Goal: Task Accomplishment & Management: Manage account settings

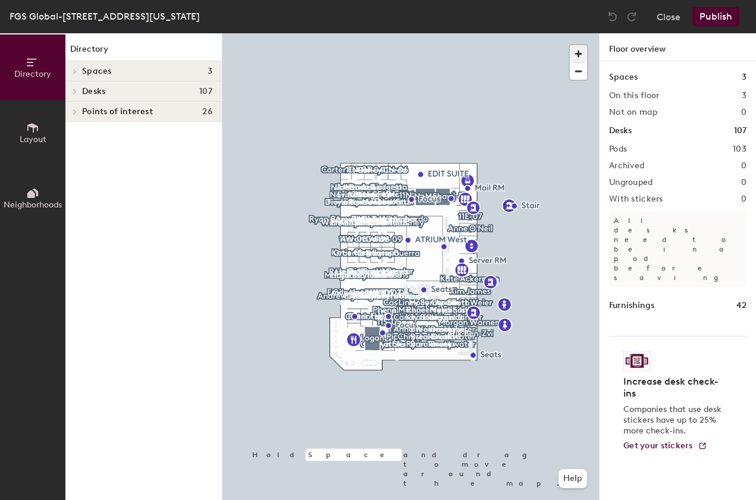
click at [577, 52] on span "button" at bounding box center [578, 53] width 17 height 17
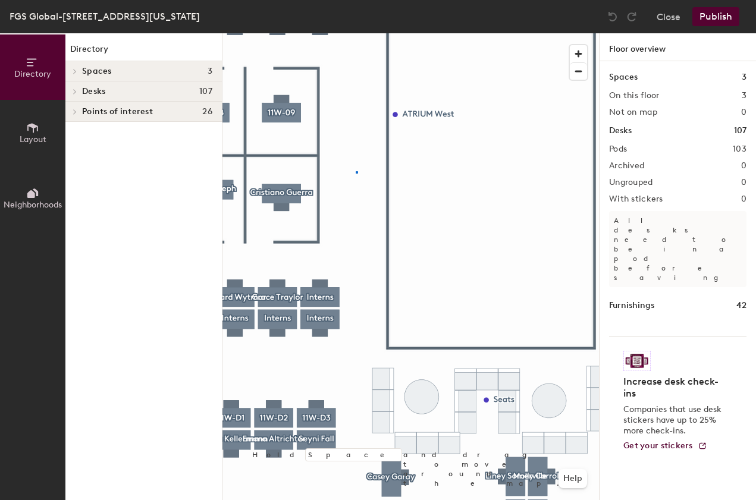
click at [356, 33] on div at bounding box center [410, 33] width 377 height 0
click at [371, 33] on div at bounding box center [410, 33] width 377 height 0
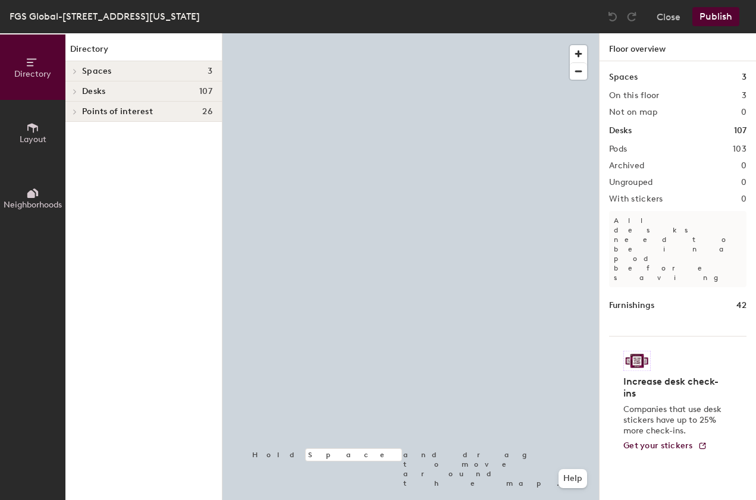
click at [474, 33] on div at bounding box center [410, 33] width 377 height 0
click at [526, 33] on div at bounding box center [410, 33] width 377 height 0
click at [582, 74] on span "button" at bounding box center [578, 71] width 17 height 17
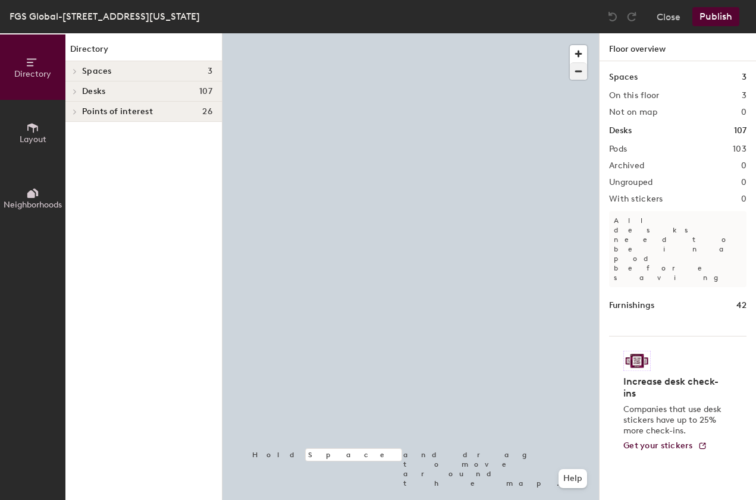
click at [582, 74] on span "button" at bounding box center [578, 71] width 17 height 17
click at [581, 74] on span "button" at bounding box center [578, 71] width 17 height 17
click at [580, 75] on span "button" at bounding box center [578, 71] width 17 height 17
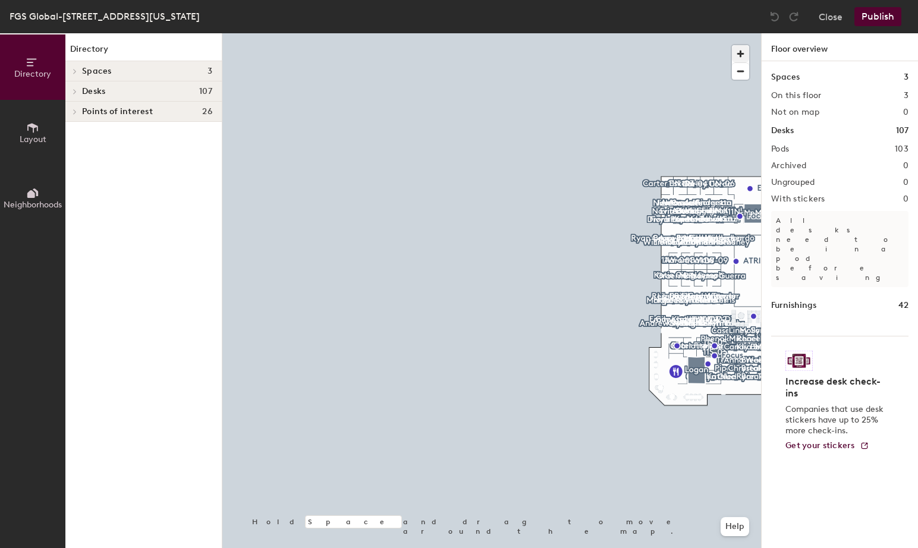
click at [743, 52] on span "button" at bounding box center [740, 53] width 17 height 17
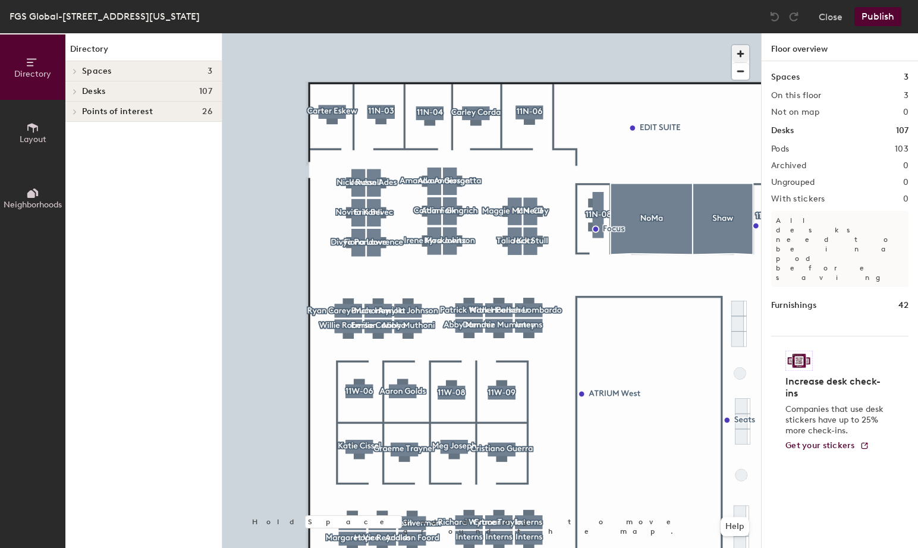
click at [431, 33] on div at bounding box center [491, 33] width 539 height 0
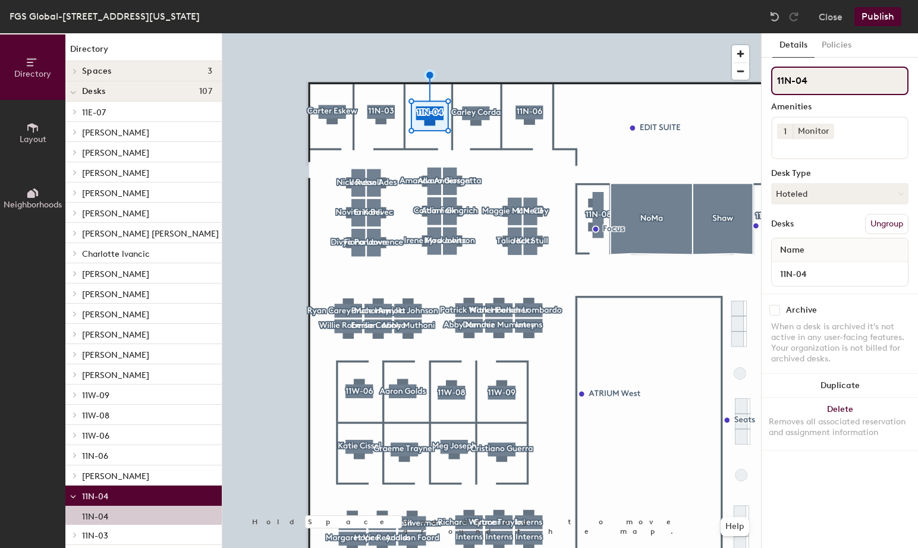
click at [755, 84] on input "11N-04" at bounding box center [840, 81] width 137 height 29
click at [734, 85] on div "Directory Layout Neighborhoods Directory Spaces 3 Logan NoMa Shaw Desks 107 11E…" at bounding box center [459, 290] width 918 height 515
paste input "[PERSON_NAME]"
type input "[PERSON_NAME]"
click at [755, 191] on button "Hoteled" at bounding box center [840, 193] width 137 height 21
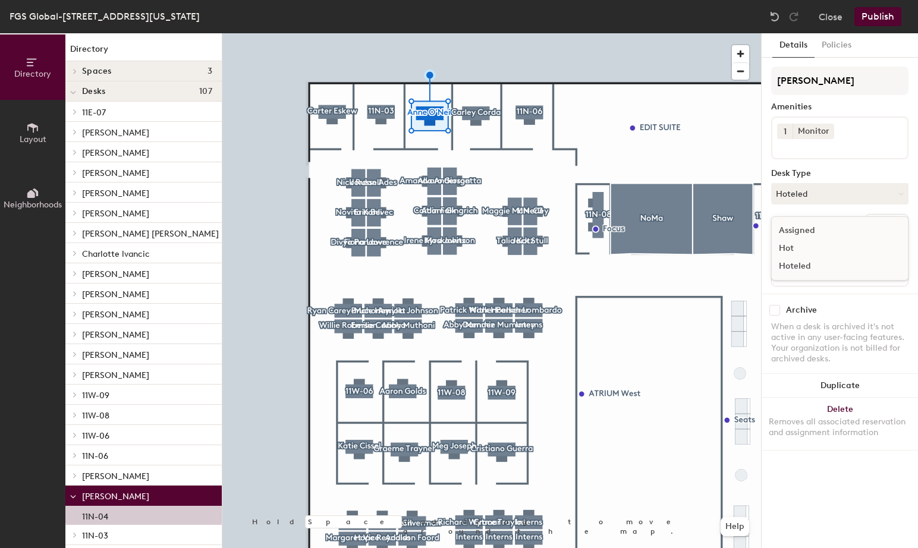
click at [755, 230] on div "Assigned" at bounding box center [831, 231] width 119 height 18
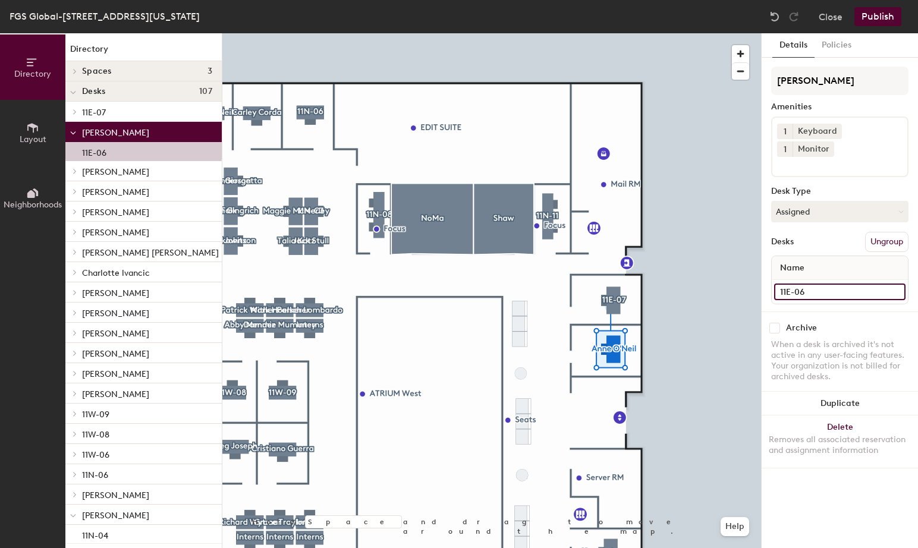
click at [755, 284] on input "11E-06" at bounding box center [839, 292] width 131 height 17
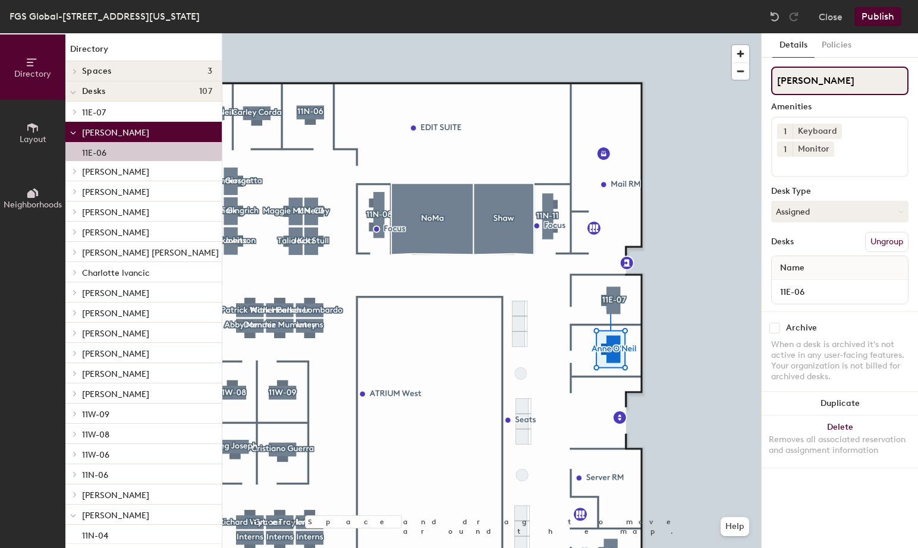
drag, startPoint x: 832, startPoint y: 81, endPoint x: 841, endPoint y: 86, distance: 9.3
click at [755, 81] on input "Anne O'Neil" at bounding box center [840, 81] width 137 height 29
drag, startPoint x: 838, startPoint y: 83, endPoint x: 753, endPoint y: 79, distance: 84.6
click at [753, 79] on div "Directory Layout Neighborhoods Directory Spaces 3 Logan NoMa Shaw Desks 107 11E…" at bounding box center [459, 290] width 918 height 515
paste input "11E-06"
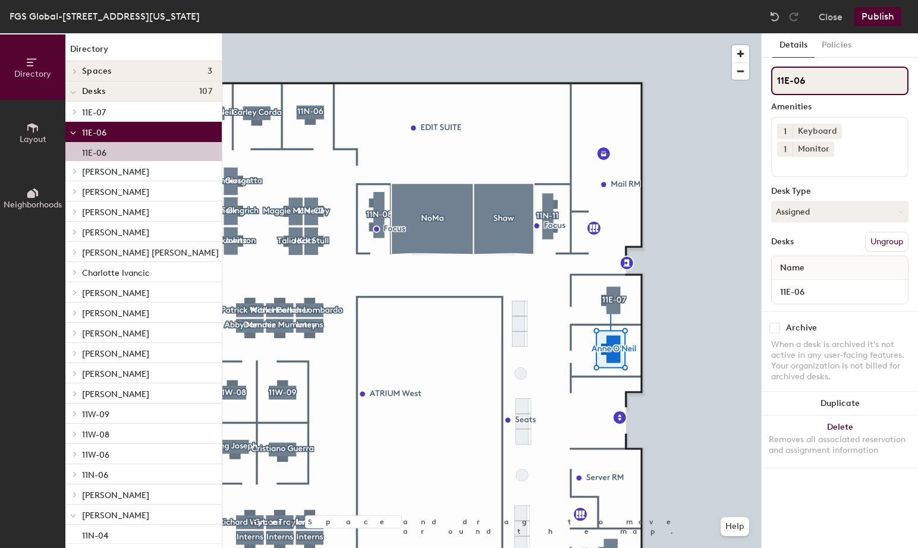
type input "11E-06"
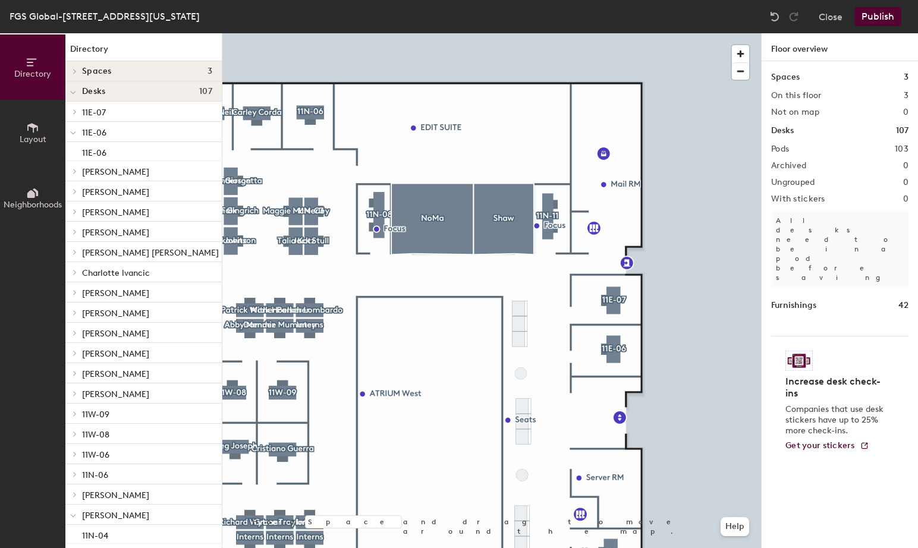
click at [755, 20] on button "Publish" at bounding box center [878, 16] width 47 height 19
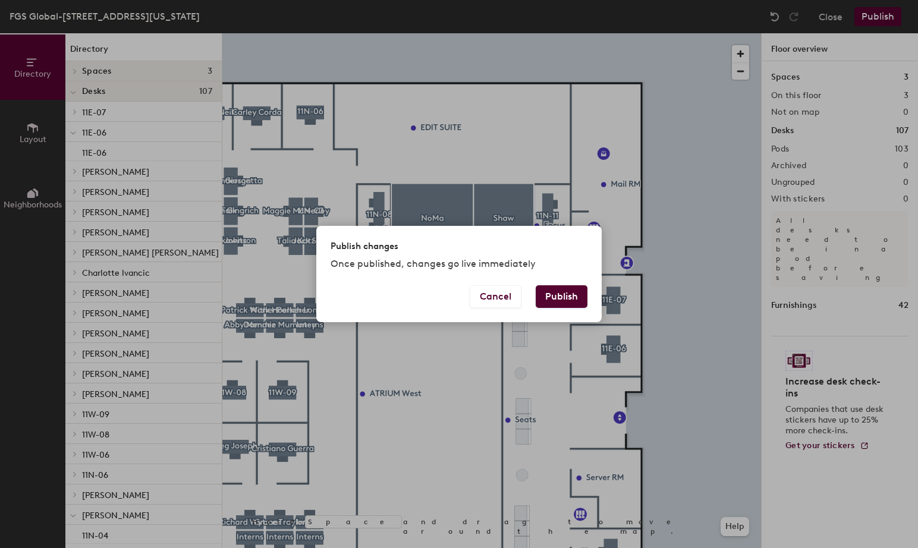
click at [565, 303] on button "Publish" at bounding box center [562, 297] width 52 height 23
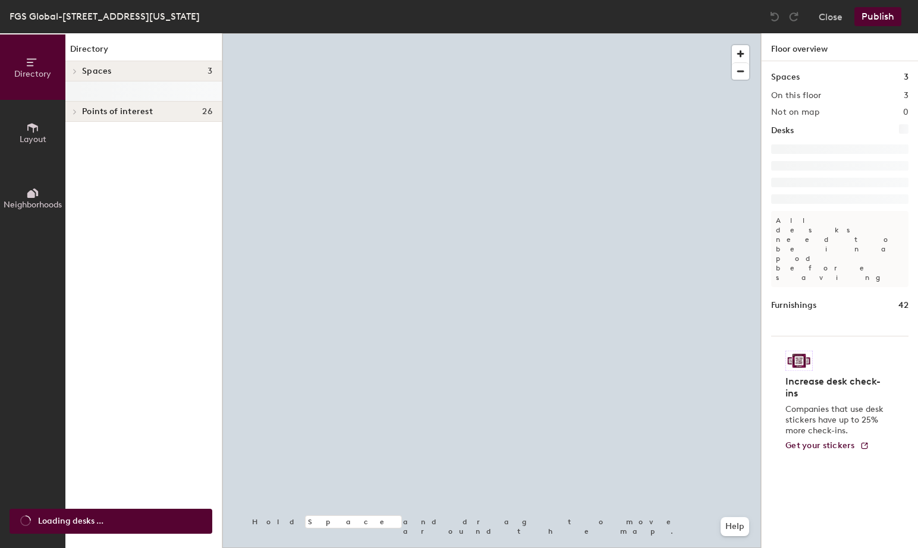
click at [724, 33] on div at bounding box center [491, 33] width 539 height 0
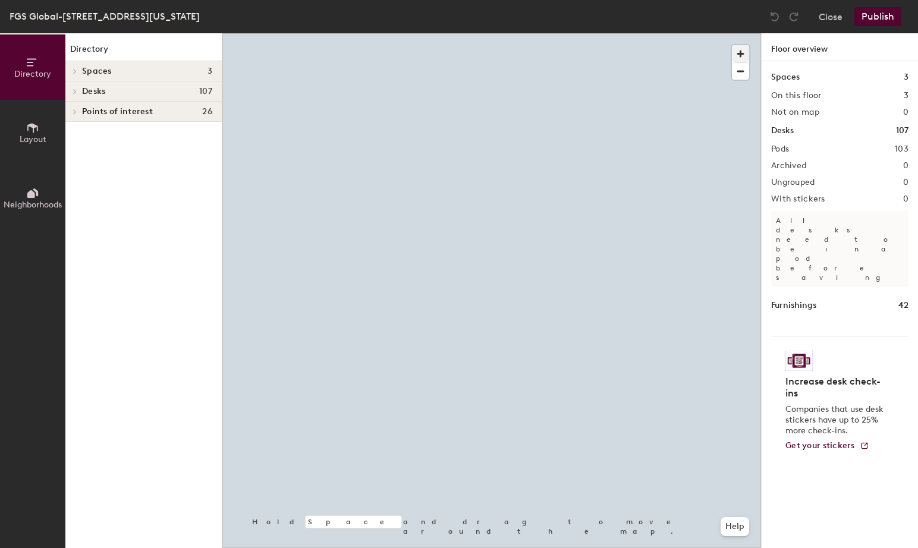
click at [744, 51] on span "button" at bounding box center [740, 53] width 17 height 17
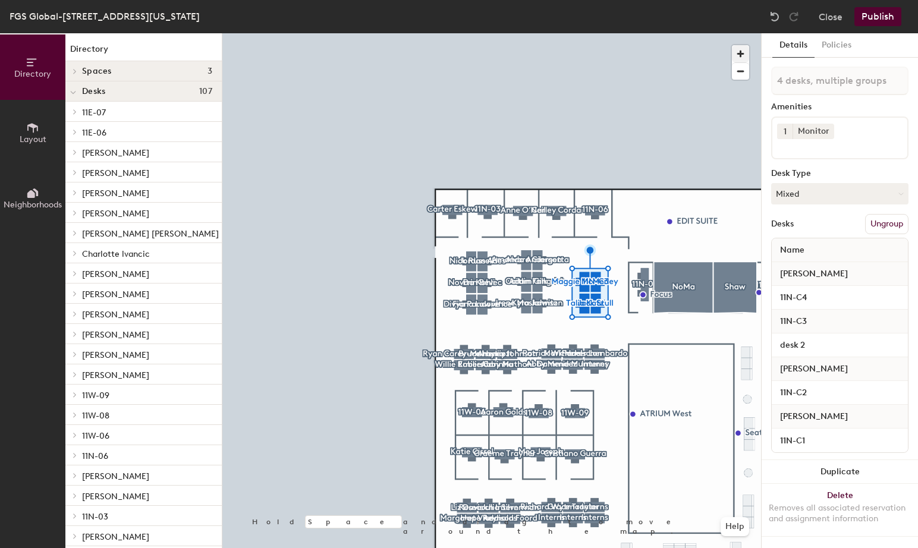
click at [738, 51] on span "button" at bounding box center [740, 53] width 17 height 17
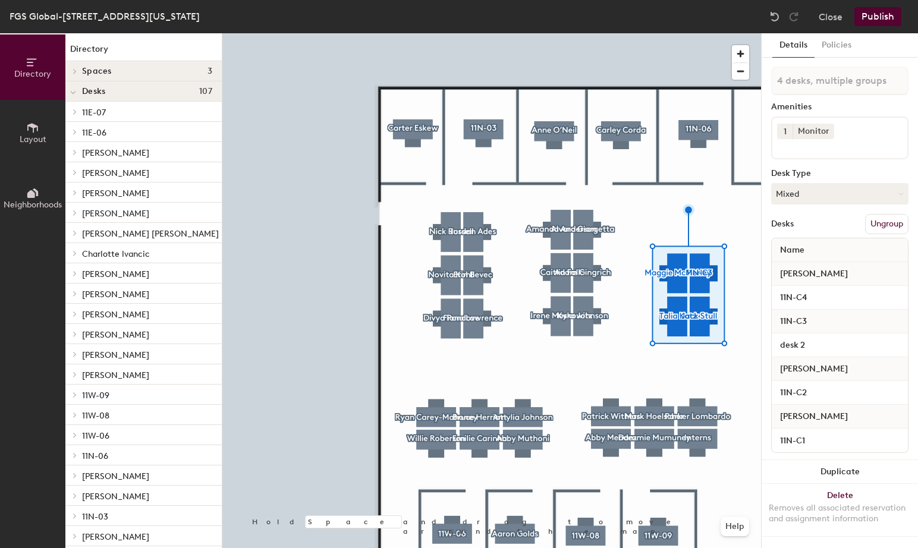
click at [477, 33] on div at bounding box center [491, 33] width 539 height 0
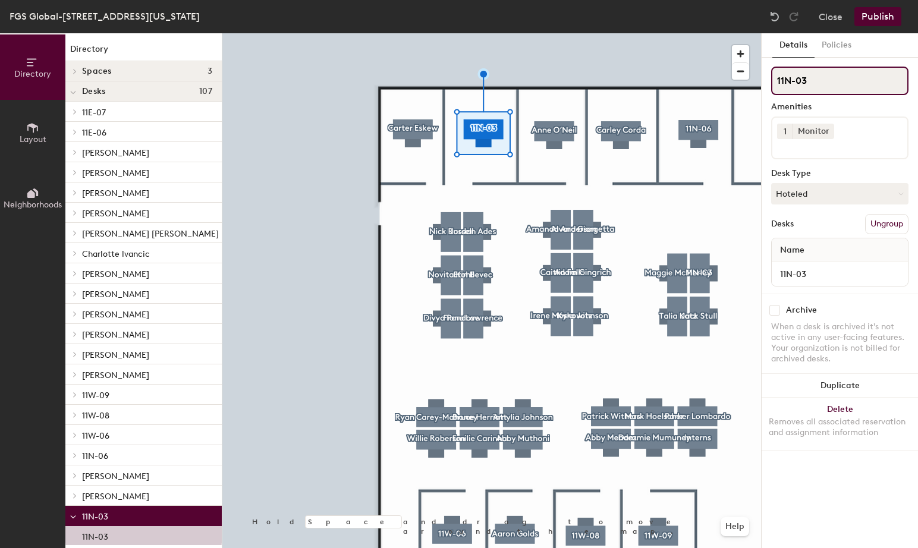
drag, startPoint x: 780, startPoint y: 67, endPoint x: 764, endPoint y: 65, distance: 16.7
click at [764, 65] on div "Details Policies 11N-03 Amenities 1 Monitor Desk Type Hoteled Desks Ungroup Nam…" at bounding box center [840, 290] width 156 height 515
paste input "[PERSON_NAME]"
type input "[PERSON_NAME]"
click at [893, 192] on button "Hoteled" at bounding box center [840, 193] width 137 height 21
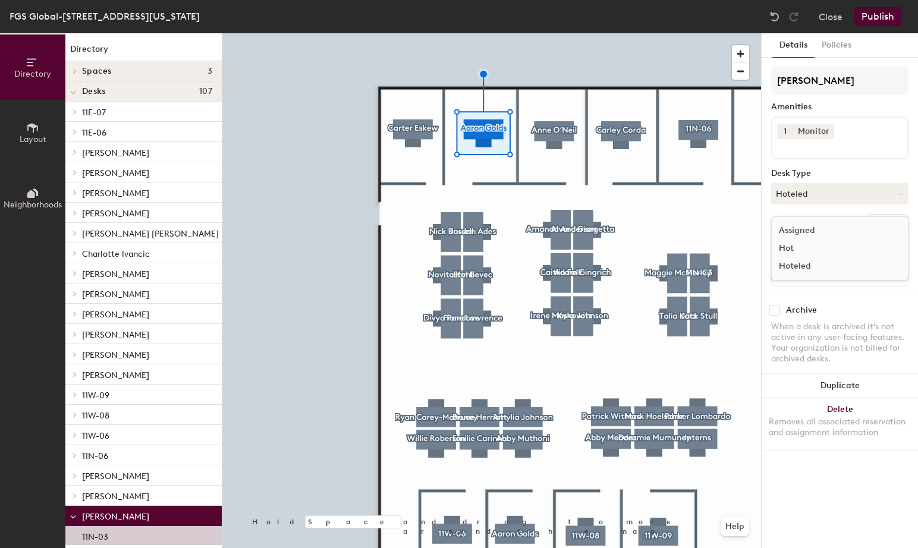
click at [824, 231] on div "Assigned" at bounding box center [831, 231] width 119 height 18
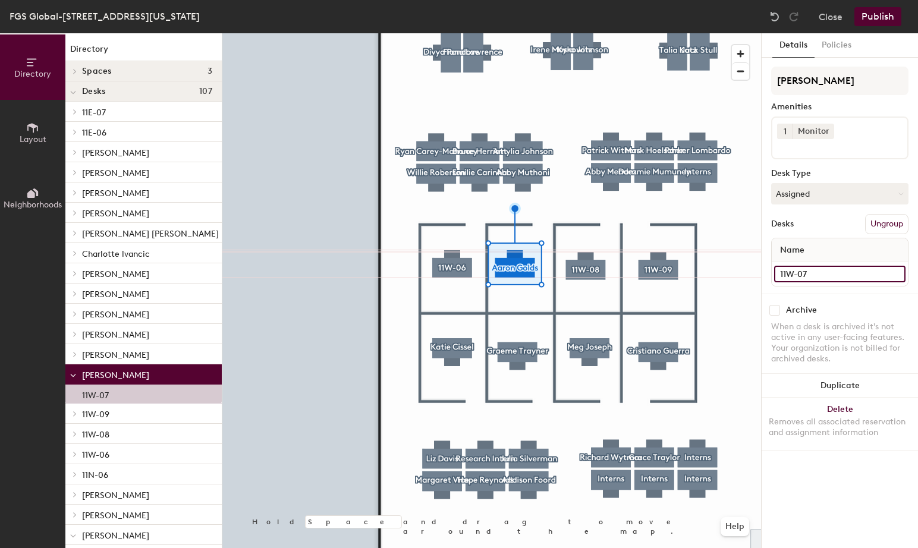
drag, startPoint x: 799, startPoint y: 273, endPoint x: 774, endPoint y: 271, distance: 25.6
click at [773, 271] on div "11W-07" at bounding box center [840, 274] width 136 height 24
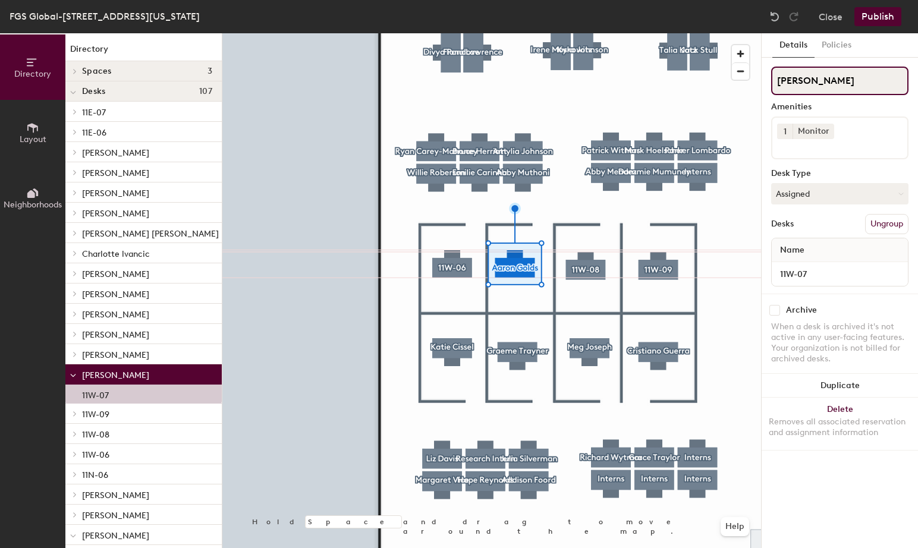
click at [853, 76] on input "[PERSON_NAME]" at bounding box center [840, 81] width 137 height 29
drag, startPoint x: 852, startPoint y: 79, endPoint x: 764, endPoint y: 75, distance: 88.7
click at [764, 75] on div "Details Policies Aaron Golds Amenities 1 Monitor Desk Type Assigned Desks Ungro…" at bounding box center [840, 290] width 156 height 515
paste input "11W-07"
type input "11W-07"
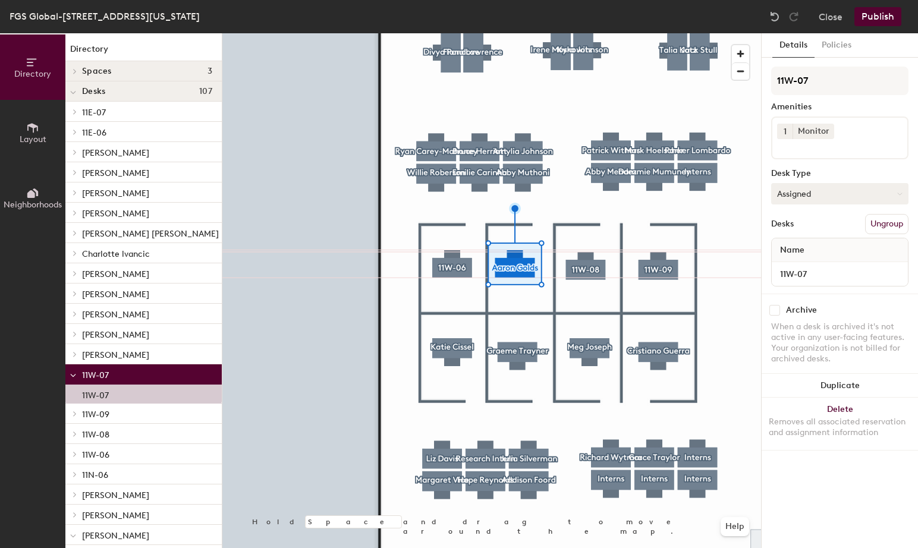
click at [779, 199] on button "Assigned" at bounding box center [840, 193] width 137 height 21
click at [798, 267] on div "Hoteled" at bounding box center [831, 267] width 119 height 18
click at [875, 15] on button "Publish" at bounding box center [878, 16] width 47 height 19
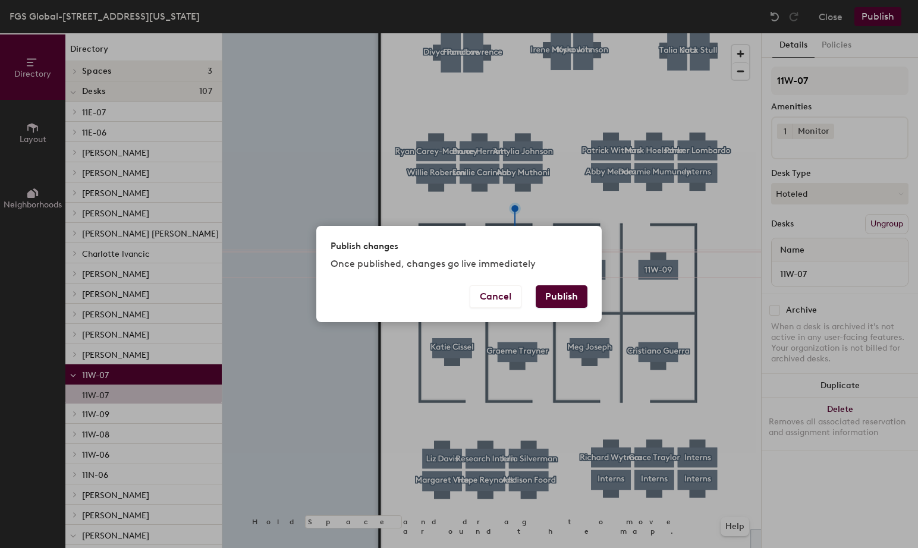
click at [566, 297] on button "Publish" at bounding box center [562, 297] width 52 height 23
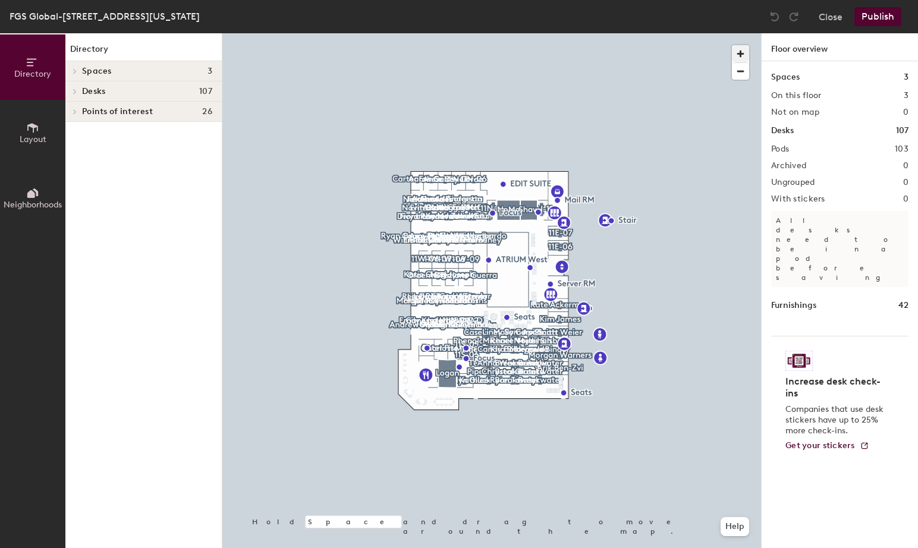
click at [739, 55] on span "button" at bounding box center [740, 53] width 17 height 17
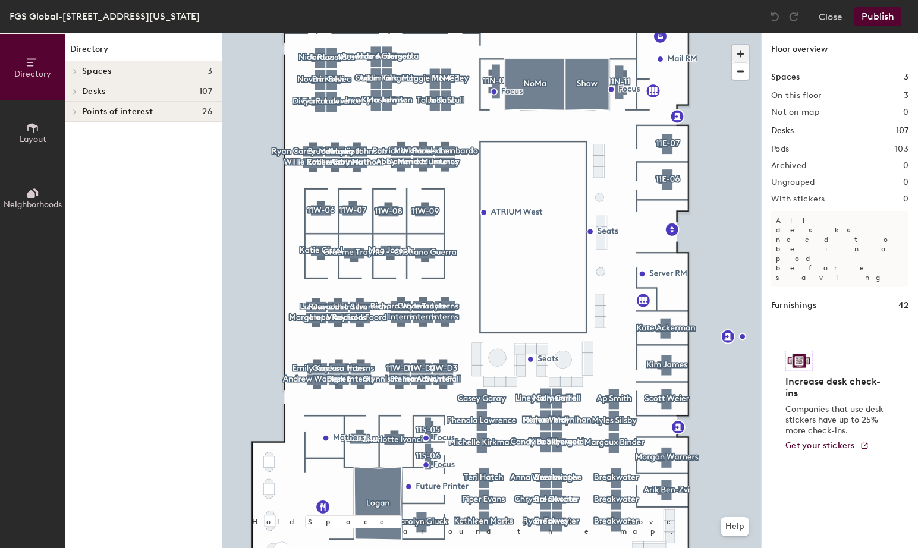
drag, startPoint x: 741, startPoint y: 55, endPoint x: 745, endPoint y: 59, distance: 6.3
click at [741, 55] on span "button" at bounding box center [740, 53] width 17 height 17
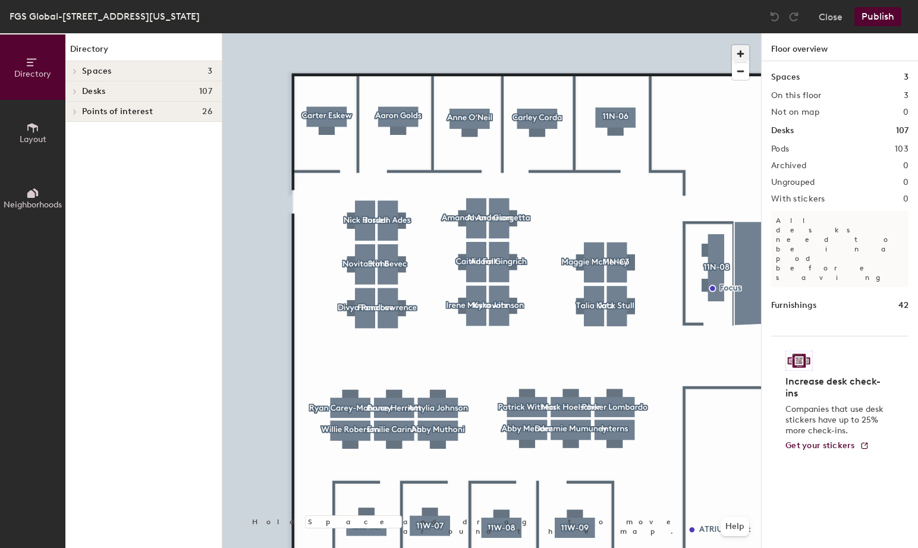
click at [744, 52] on span "button" at bounding box center [740, 53] width 17 height 17
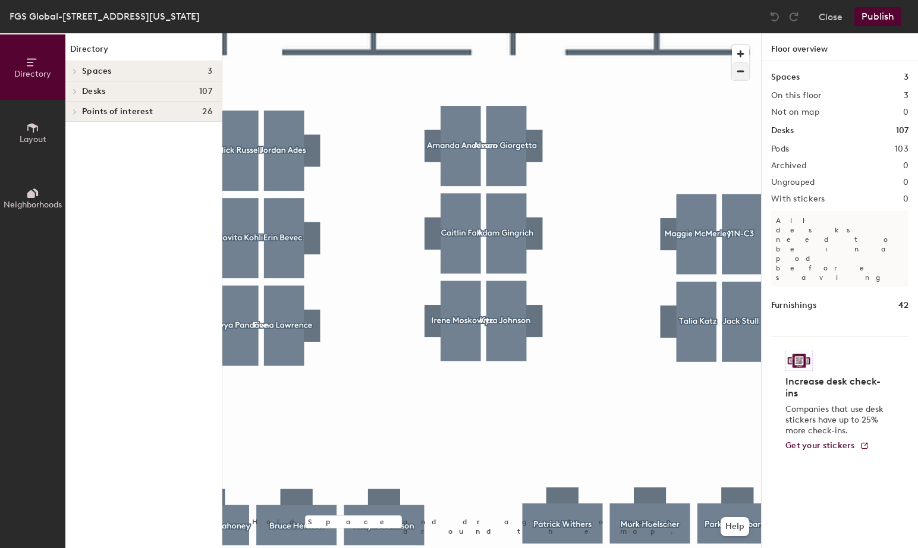
click at [632, 33] on div at bounding box center [491, 33] width 539 height 0
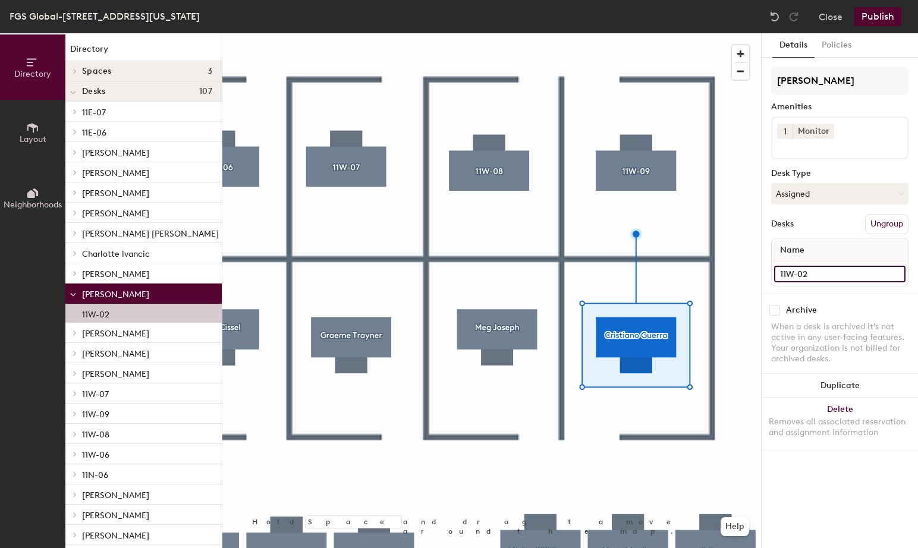
drag, startPoint x: 818, startPoint y: 278, endPoint x: 775, endPoint y: 271, distance: 44.1
click at [775, 271] on input "11W-02" at bounding box center [839, 274] width 131 height 17
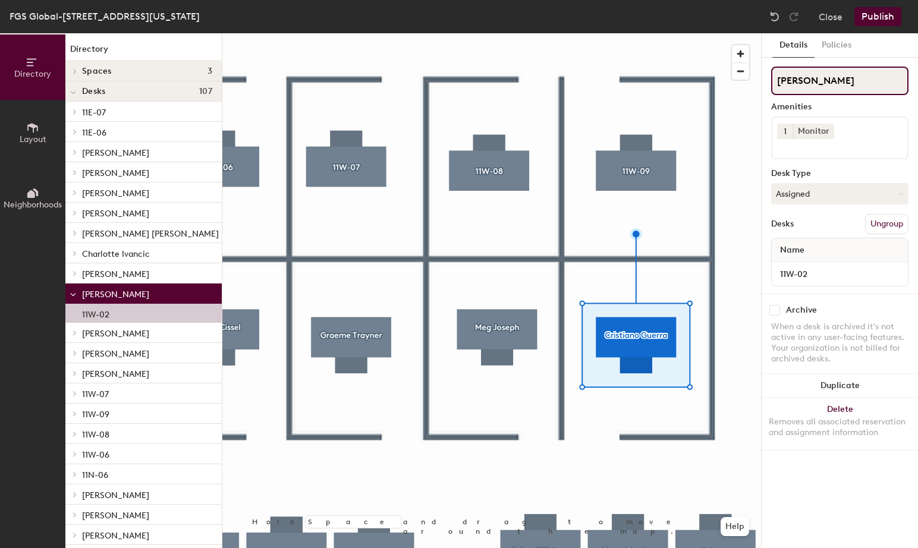
drag, startPoint x: 874, startPoint y: 91, endPoint x: 774, endPoint y: 83, distance: 99.6
click at [774, 83] on input "[PERSON_NAME]" at bounding box center [840, 81] width 137 height 29
paste input "11W-02"
type input "11W-02"
click at [811, 202] on button "Assigned" at bounding box center [840, 193] width 137 height 21
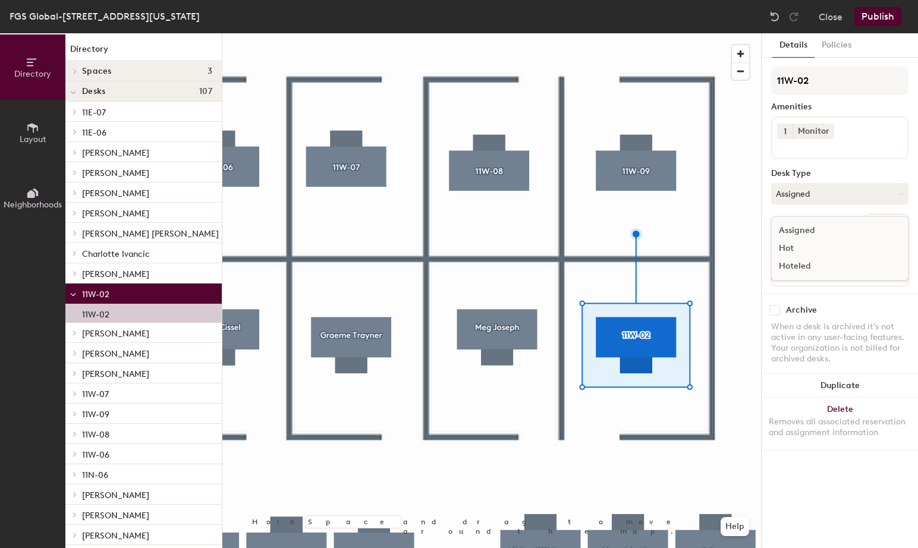
click at [817, 266] on div "Hoteled" at bounding box center [831, 267] width 119 height 18
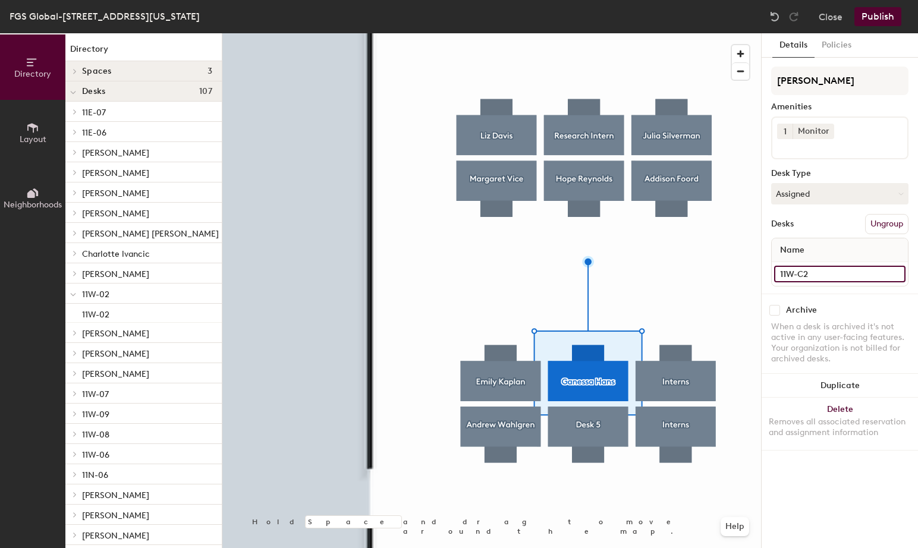
click at [837, 276] on input "11W-C2" at bounding box center [839, 274] width 131 height 17
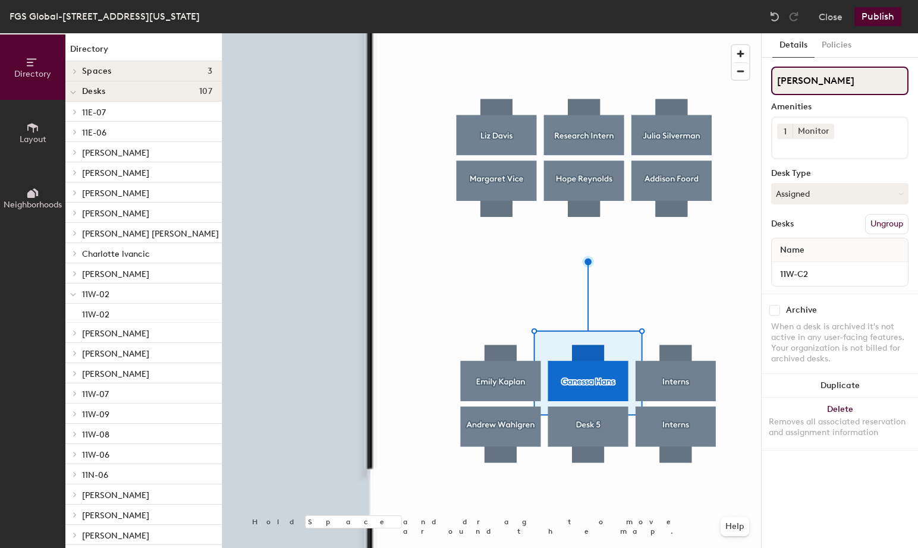
drag, startPoint x: 853, startPoint y: 87, endPoint x: 773, endPoint y: 81, distance: 80.5
click at [773, 81] on input "[PERSON_NAME]" at bounding box center [840, 81] width 137 height 29
paste input "11W-C2"
type input "11W-C2"
click at [842, 193] on button "Assigned" at bounding box center [840, 193] width 137 height 21
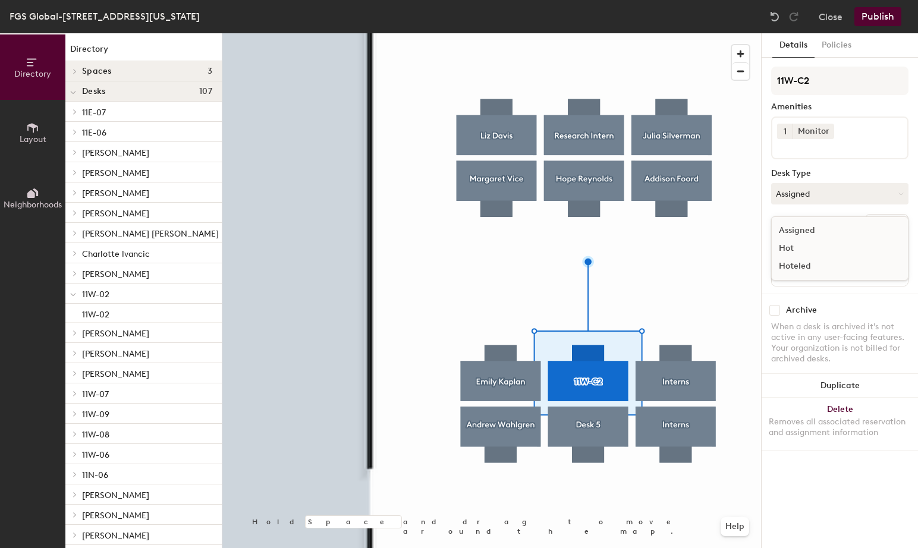
click at [814, 263] on div "Hoteled" at bounding box center [831, 267] width 119 height 18
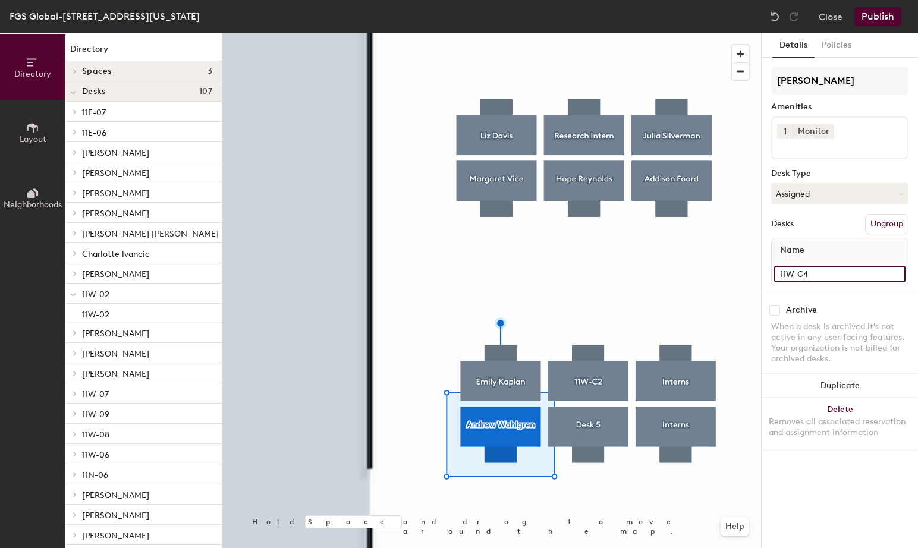
drag, startPoint x: 792, startPoint y: 274, endPoint x: 767, endPoint y: 274, distance: 24.4
click at [767, 274] on div "Details Policies [PERSON_NAME] Amenities 1 Monitor Desk Type Assigned Desks Ung…" at bounding box center [840, 290] width 156 height 515
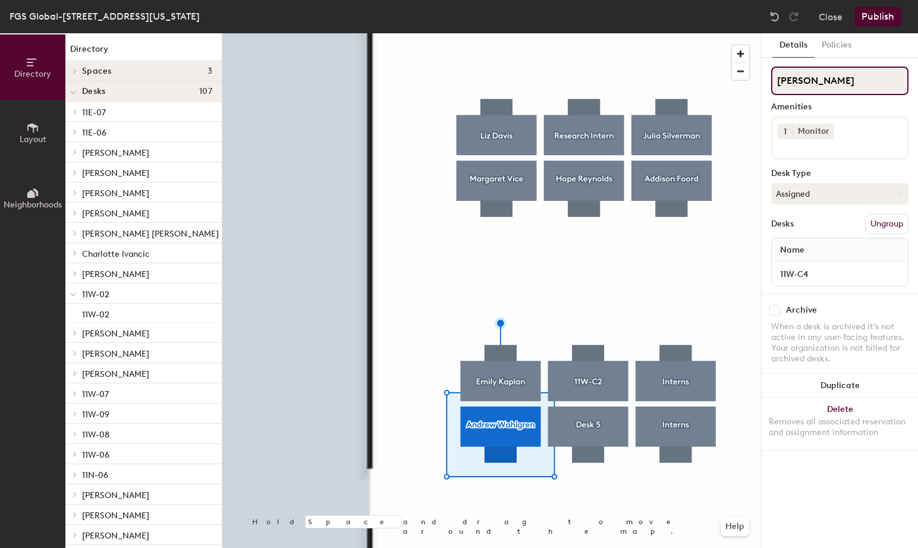
drag, startPoint x: 846, startPoint y: 89, endPoint x: 867, endPoint y: 87, distance: 21.5
click at [846, 89] on input "[PERSON_NAME]" at bounding box center [840, 81] width 137 height 29
click at [755, 84] on div "Directory Layout Neighborhoods Directory Spaces 3 [PERSON_NAME] [PERSON_NAME] D…" at bounding box center [459, 290] width 918 height 515
paste input "11W-C4"
type input "11W-C4"
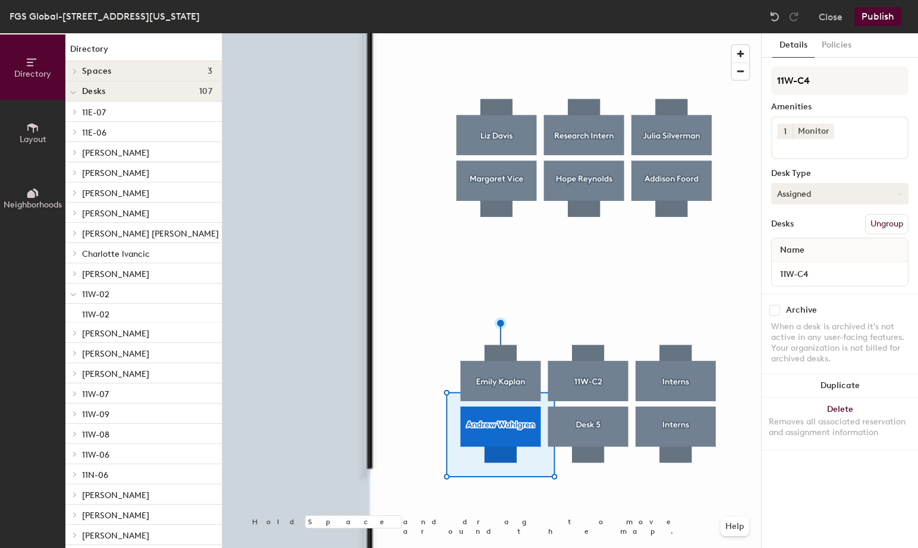
click at [805, 194] on button "Assigned" at bounding box center [840, 193] width 137 height 21
click at [795, 266] on div "Hoteled" at bounding box center [831, 267] width 119 height 18
click at [877, 18] on button "Publish" at bounding box center [878, 16] width 47 height 19
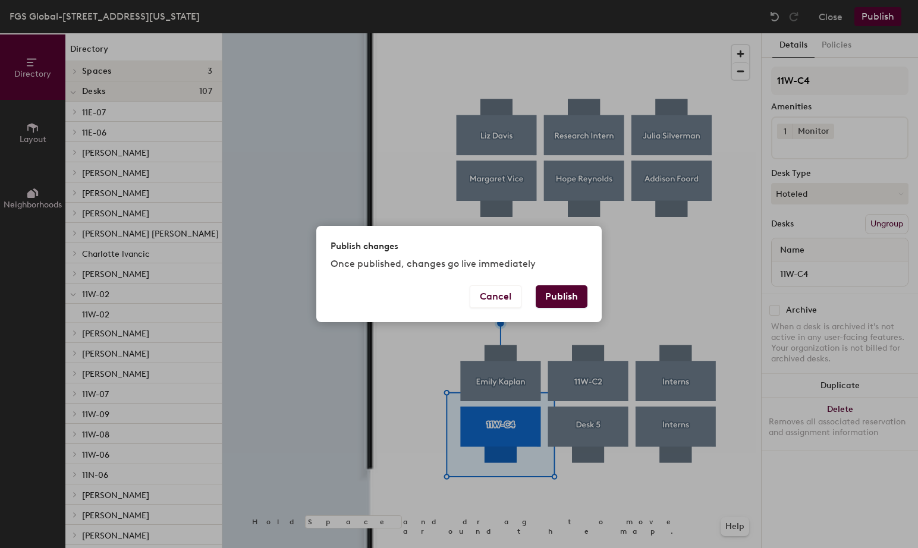
click at [569, 286] on button "Publish" at bounding box center [562, 297] width 52 height 23
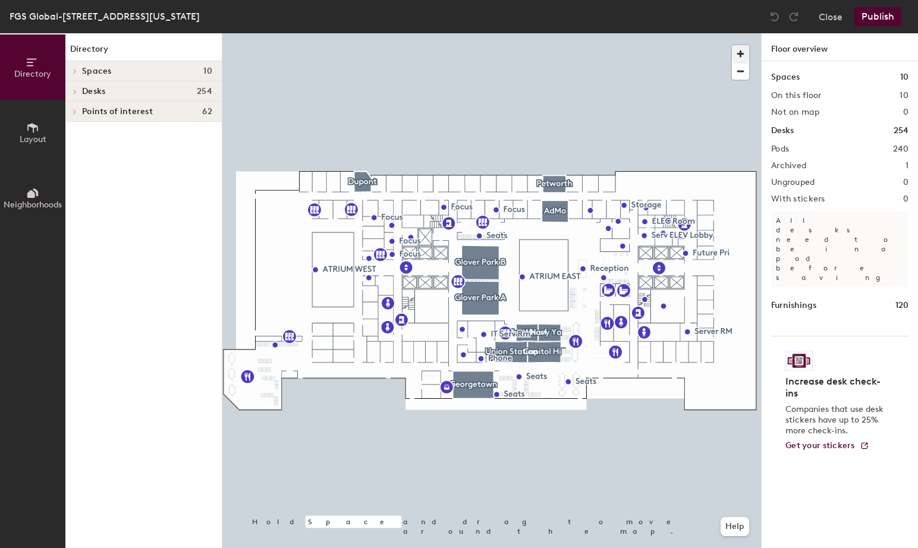
click at [742, 47] on span "button" at bounding box center [740, 53] width 17 height 17
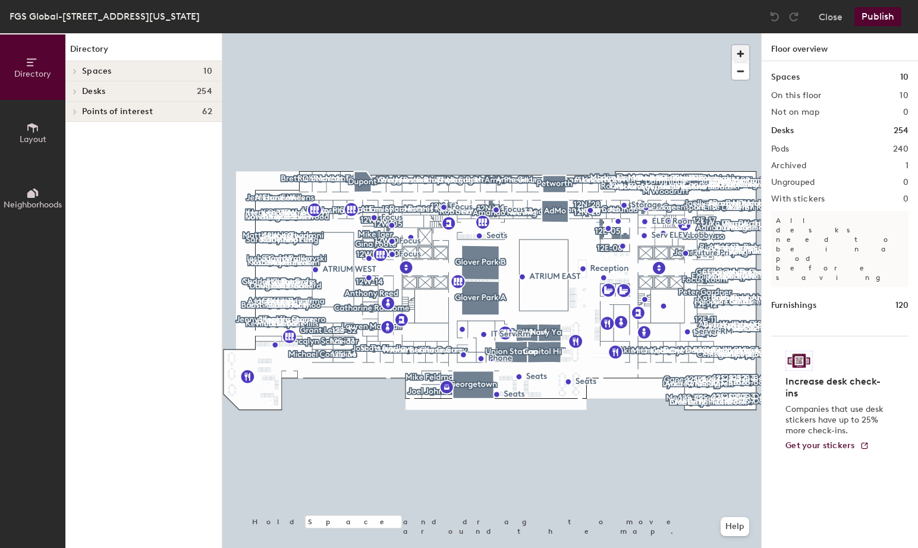
click at [744, 47] on span "button" at bounding box center [740, 53] width 17 height 17
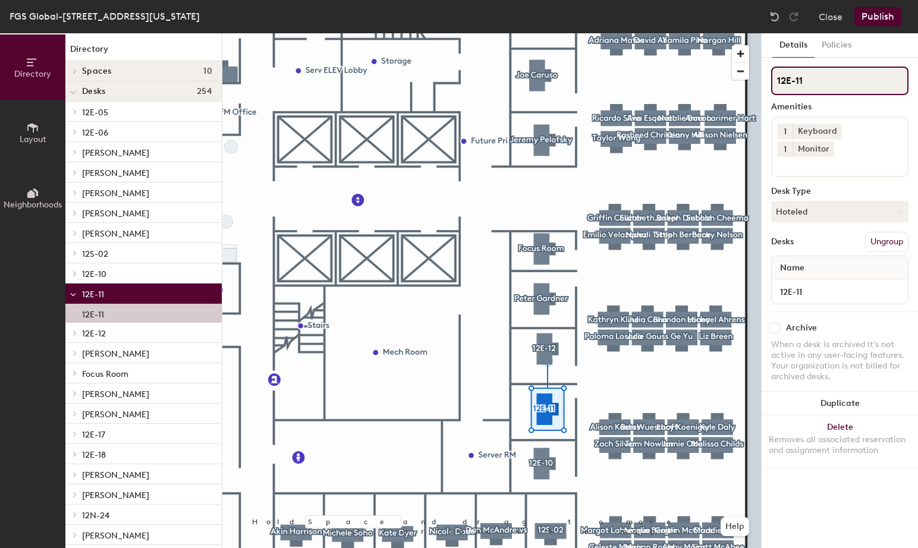
click at [761, 76] on div "Directory Layout Neighborhoods Directory Spaces 10 AdMo Capitol Hill Dupont Geo…" at bounding box center [459, 290] width 918 height 515
paste input "Finance/Contracts"
type input "Finance/Contracts"
click at [860, 201] on button "Hoteled" at bounding box center [840, 211] width 137 height 21
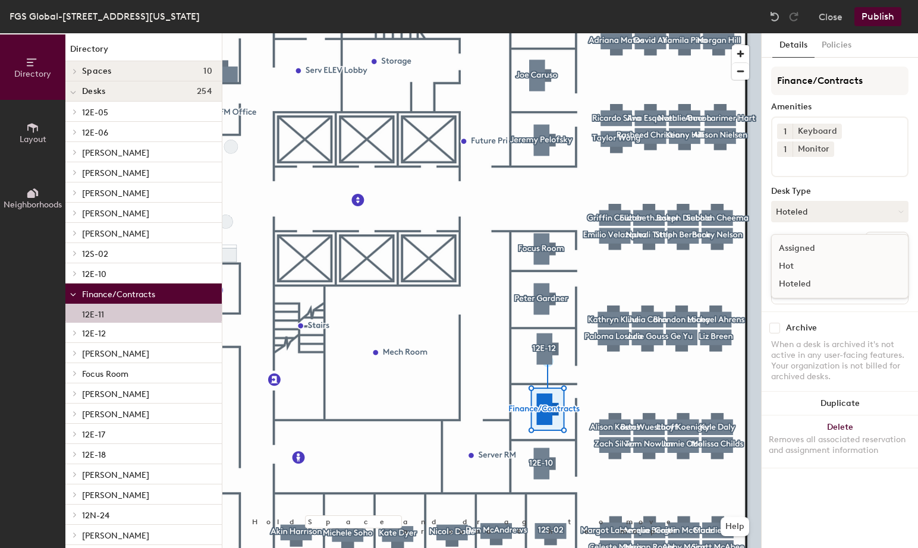
click at [834, 240] on div "Assigned" at bounding box center [831, 249] width 119 height 18
click at [702, 33] on div at bounding box center [491, 33] width 539 height 0
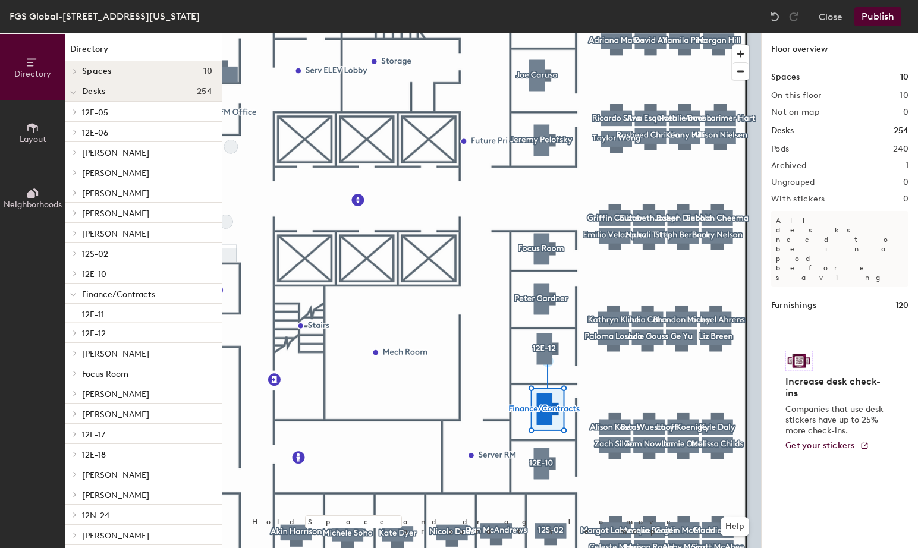
click at [629, 33] on div at bounding box center [491, 33] width 539 height 0
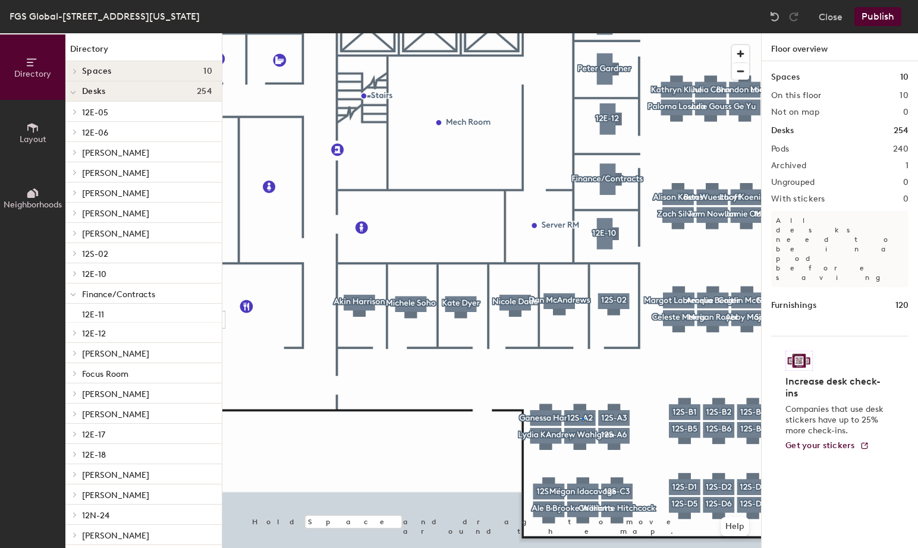
click at [583, 33] on div at bounding box center [491, 33] width 539 height 0
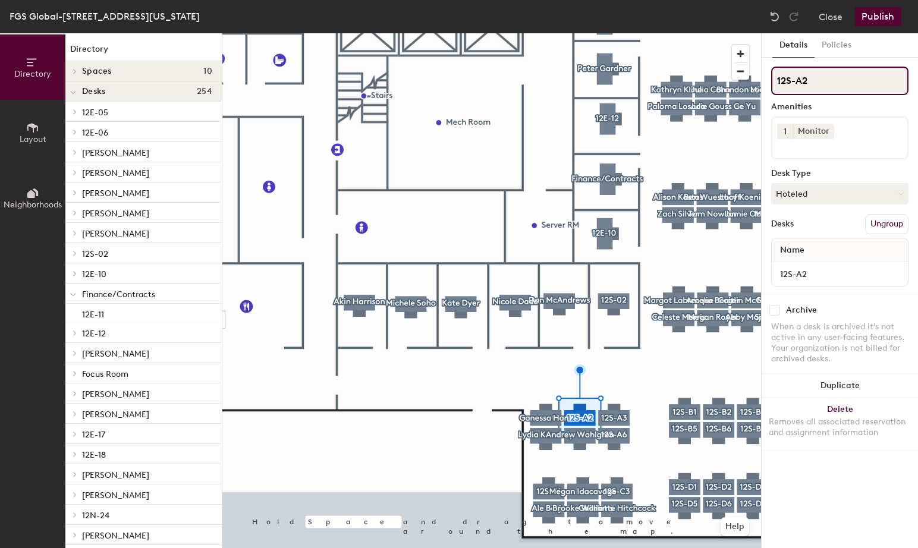
click at [839, 80] on input "12S-A2" at bounding box center [840, 81] width 137 height 29
drag, startPoint x: 852, startPoint y: 78, endPoint x: 753, endPoint y: 74, distance: 98.8
click at [753, 74] on div "Directory Layout Neighborhoods Directory Spaces 10 AdMo Capitol Hill Dupont Geo…" at bounding box center [459, 290] width 918 height 515
paste input "Finance/Contracts"
drag, startPoint x: 812, startPoint y: 81, endPoint x: 899, endPoint y: 86, distance: 86.9
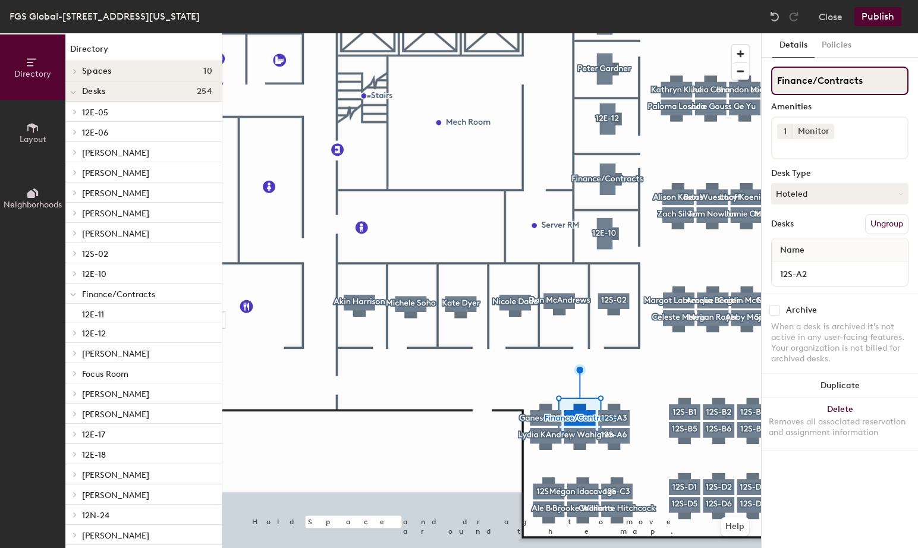
click at [899, 86] on input "Finance/Contracts" at bounding box center [840, 81] width 137 height 29
type input "Finance"
click at [837, 188] on button "Hoteled" at bounding box center [840, 193] width 137 height 21
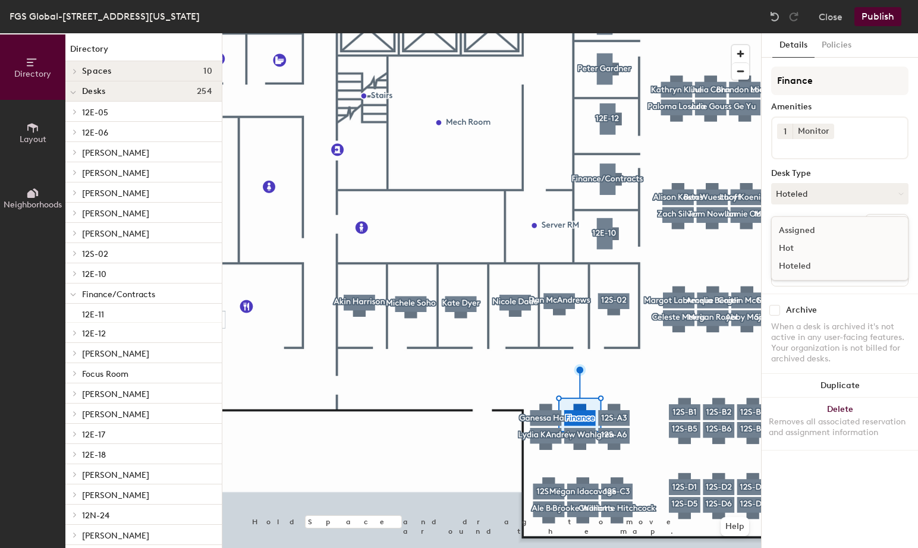
click at [805, 230] on div "Assigned" at bounding box center [831, 231] width 119 height 18
click at [873, 12] on button "Publish" at bounding box center [878, 16] width 47 height 19
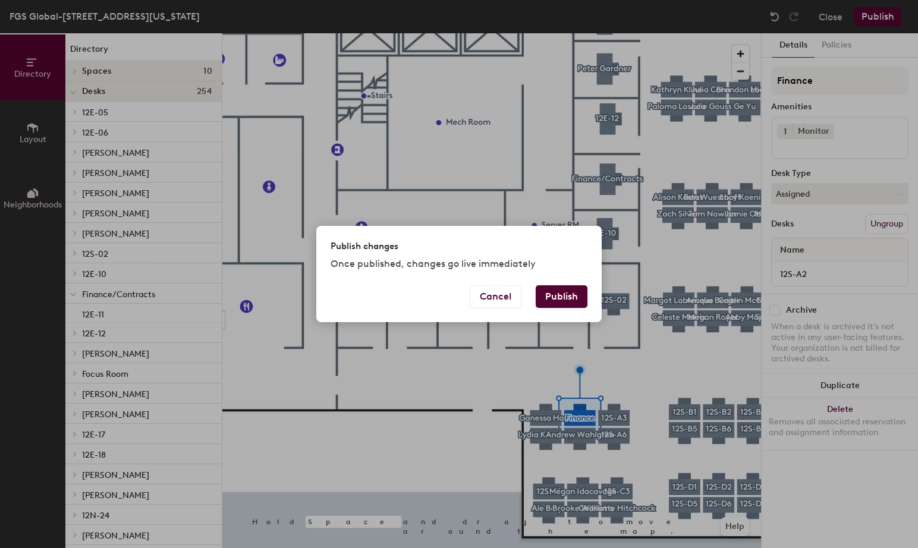
click at [565, 293] on button "Publish" at bounding box center [562, 297] width 52 height 23
